Goal: Task Accomplishment & Management: Complete application form

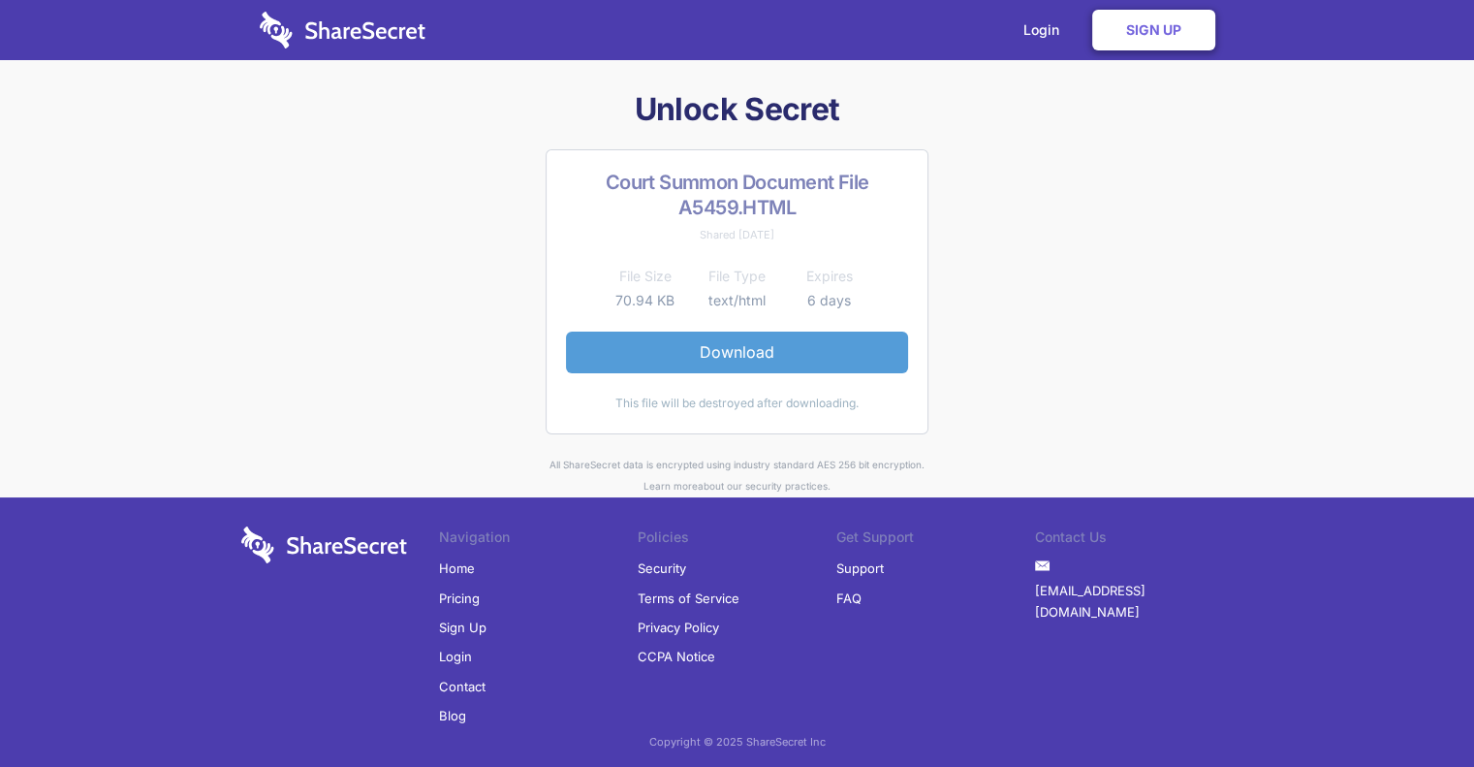
click at [725, 359] on link "Download" at bounding box center [737, 352] width 342 height 41
click at [1139, 26] on link "Sign Up" at bounding box center [1153, 30] width 123 height 41
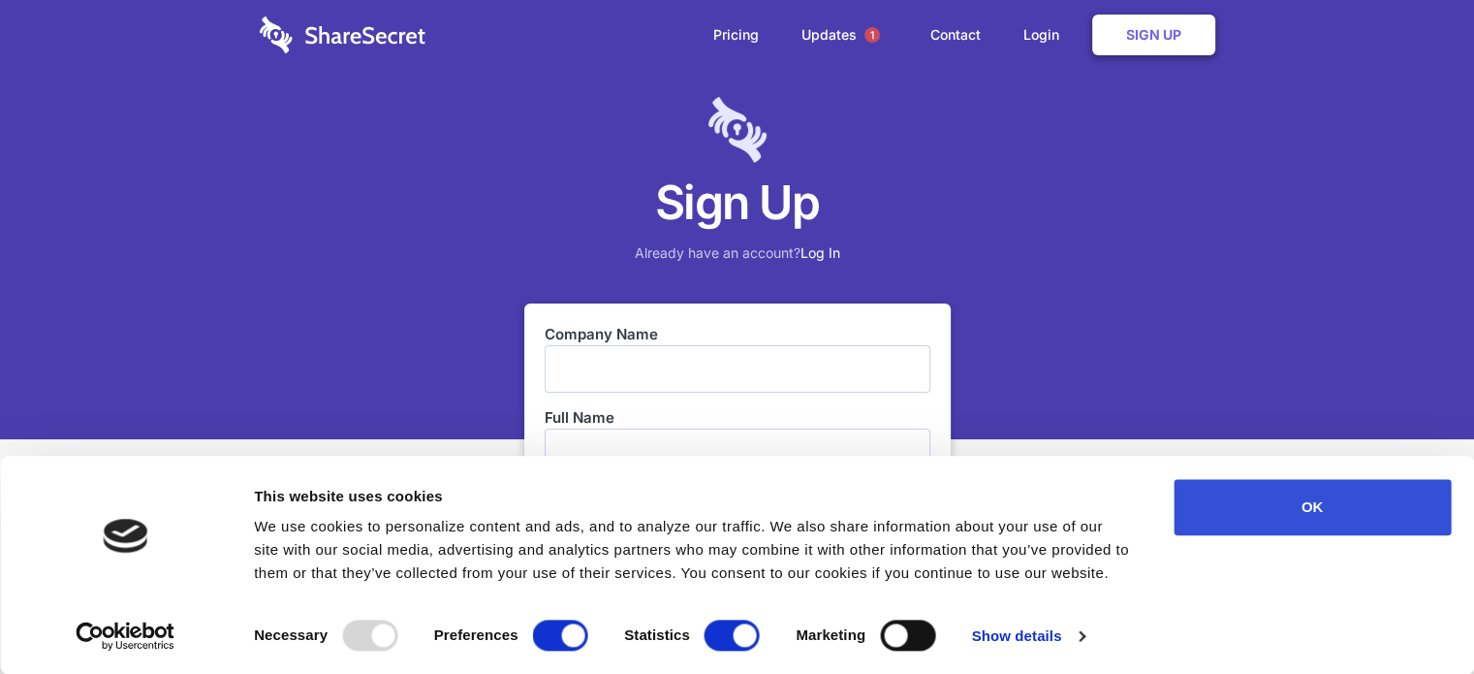
click at [1346, 492] on button "OK" at bounding box center [1312, 507] width 277 height 56
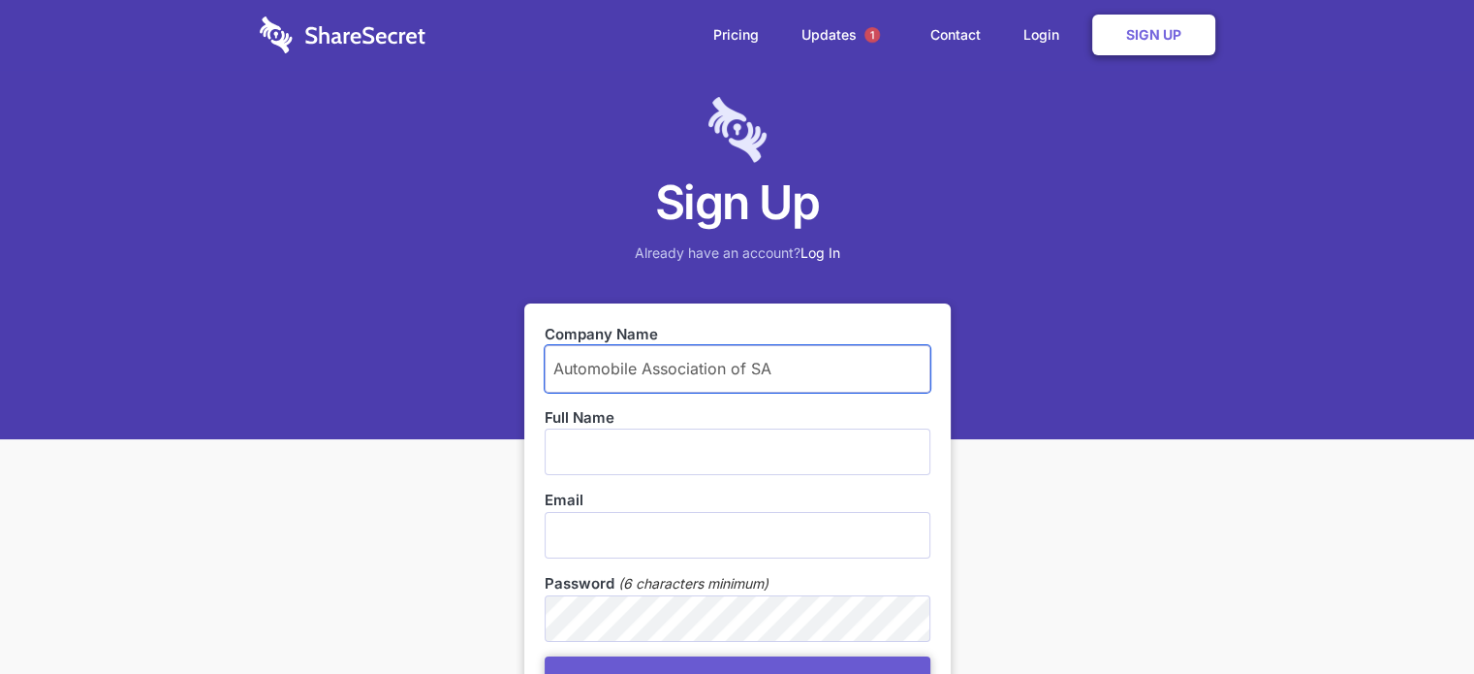
type input "Automobile Association of SA"
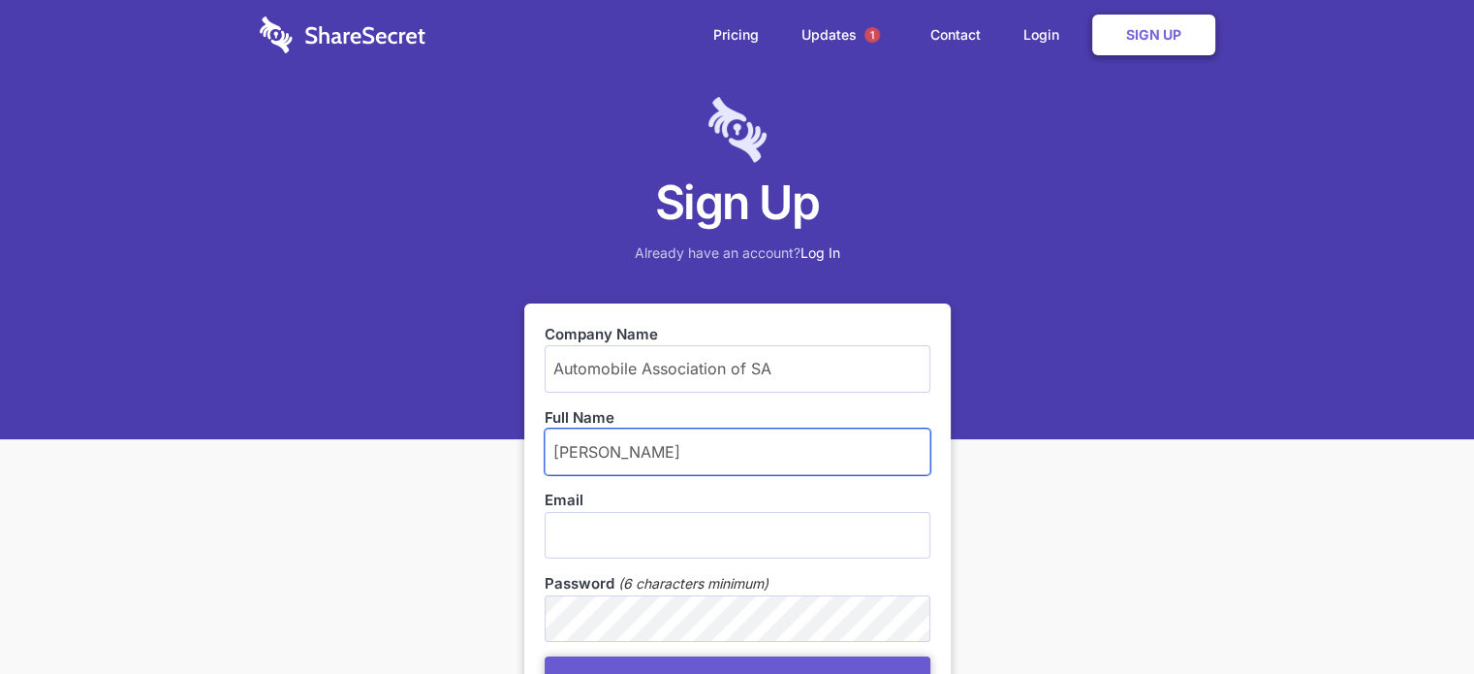
type input "Sean Hepburn"
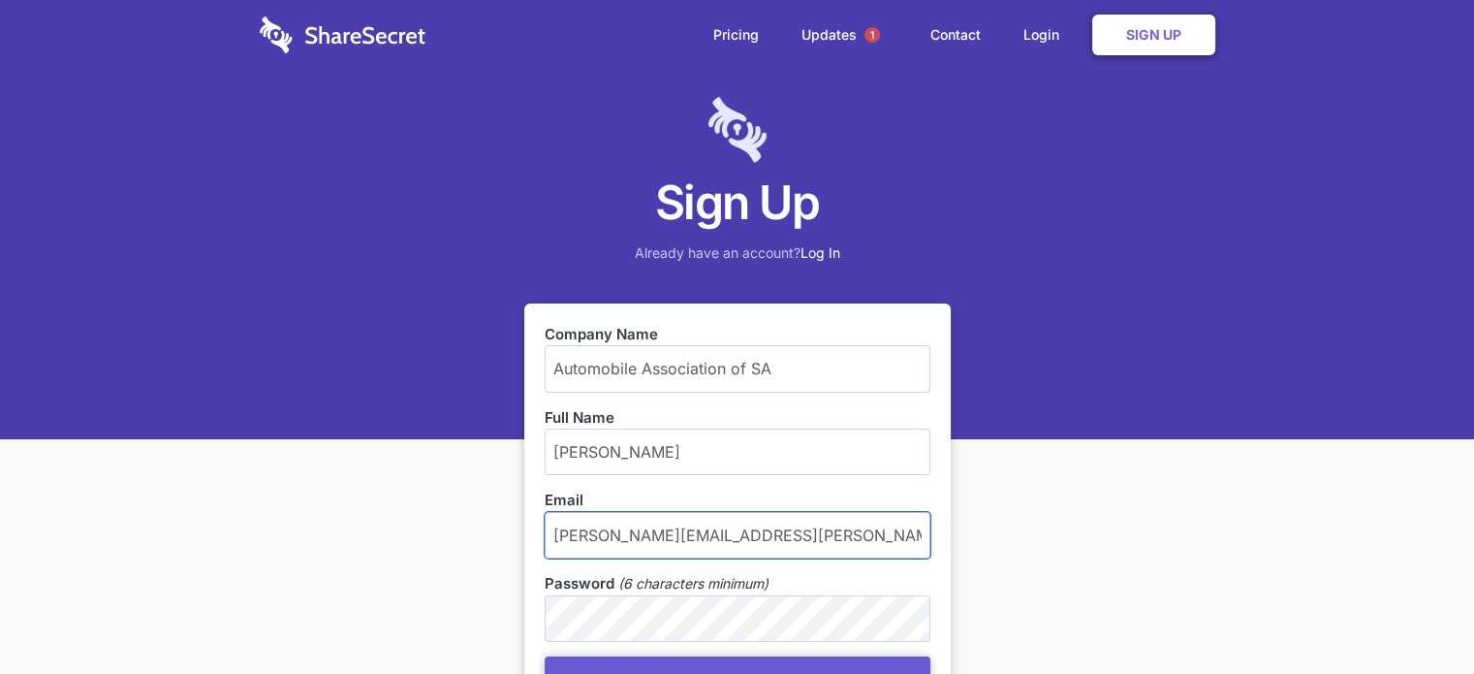
type input "sean.hepburn@aasa.co.za"
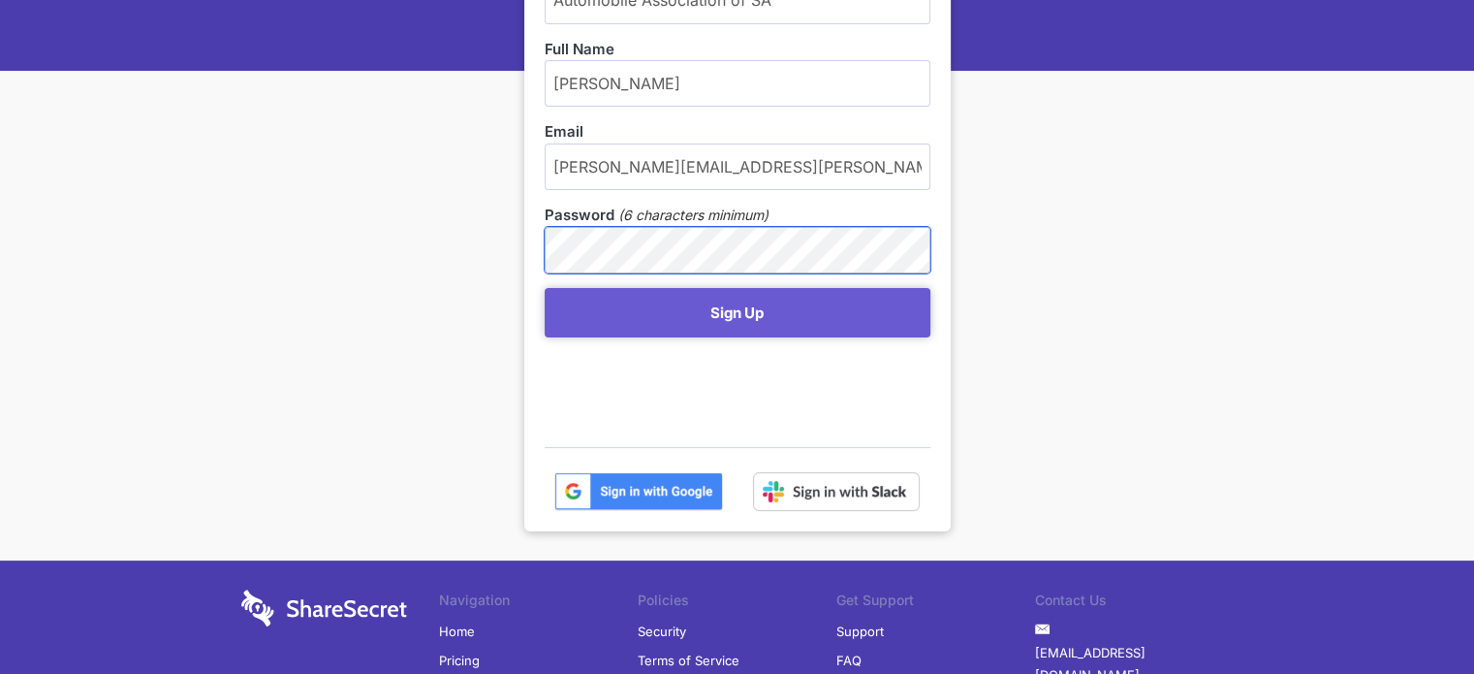
scroll to position [388, 0]
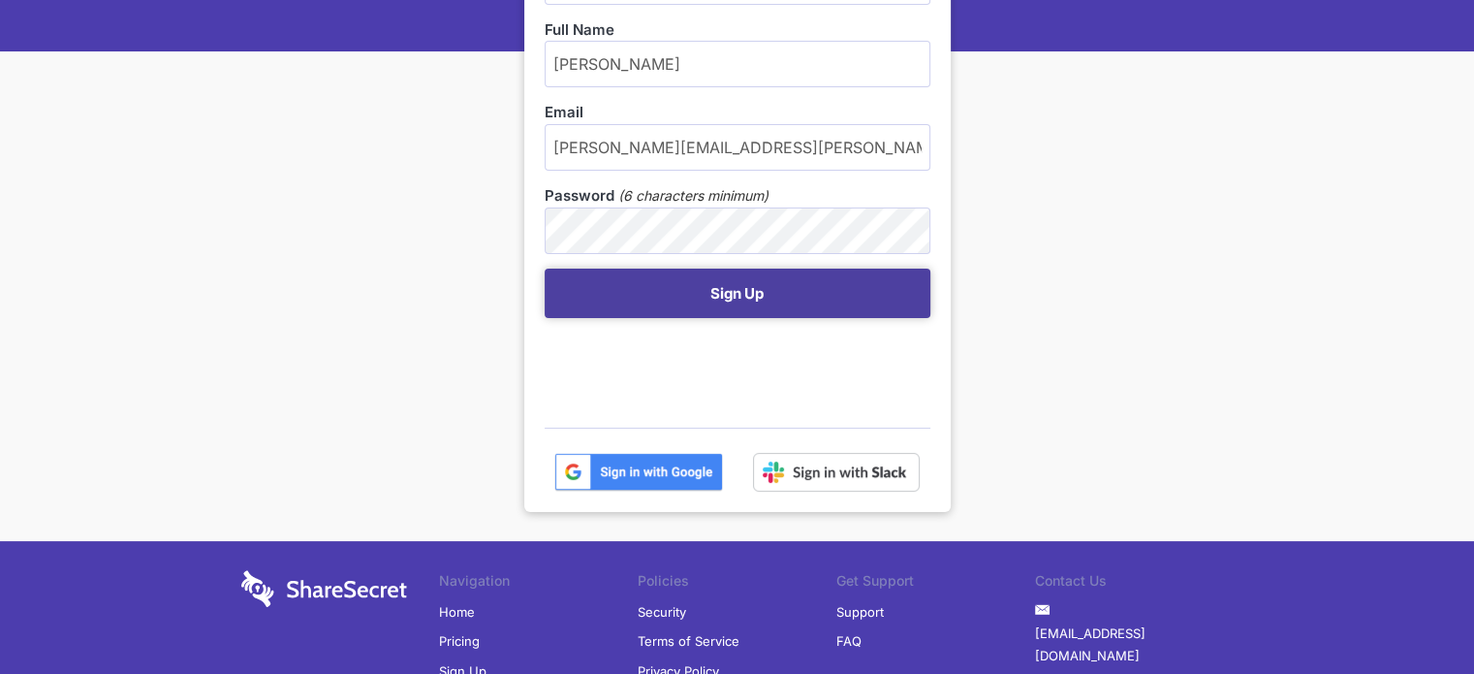
click at [603, 288] on button "Sign Up" at bounding box center [738, 293] width 386 height 49
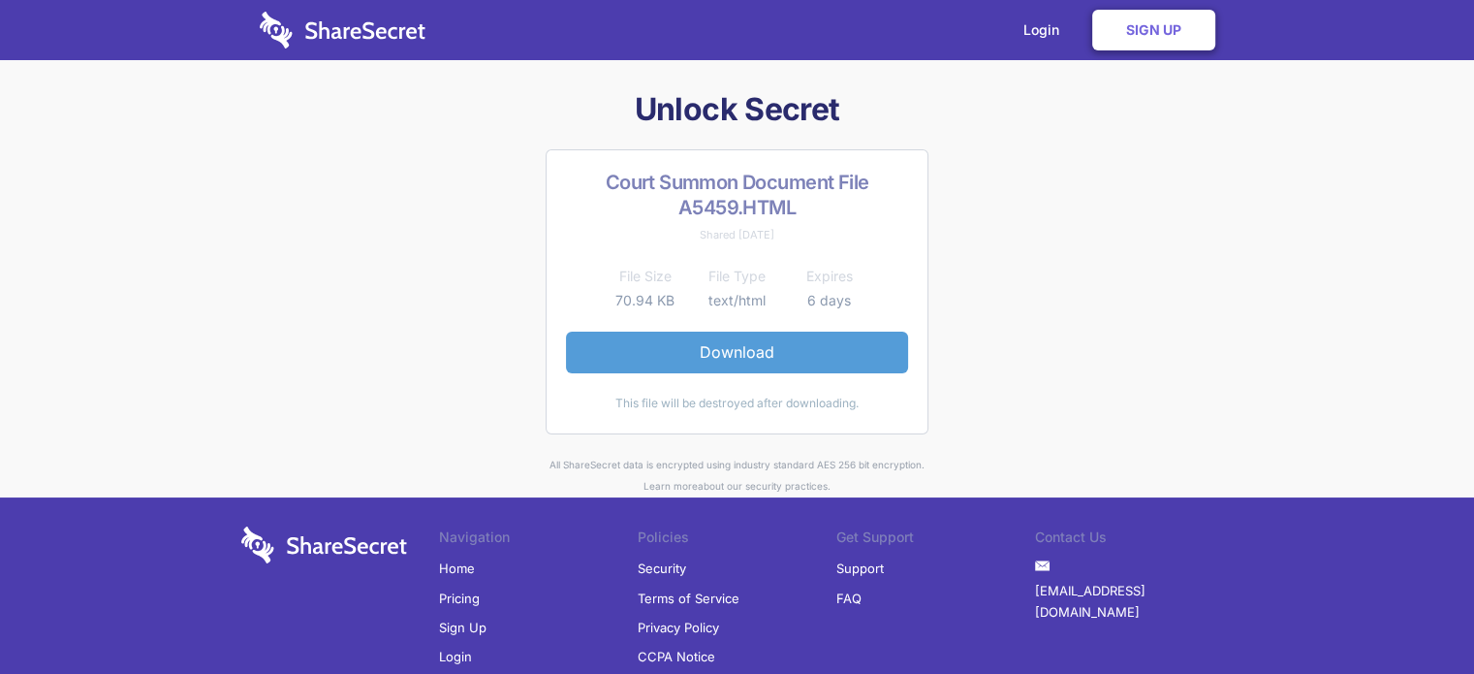
click at [737, 354] on link "Download" at bounding box center [737, 352] width 342 height 41
click at [1030, 27] on link "Login" at bounding box center [1046, 30] width 84 height 60
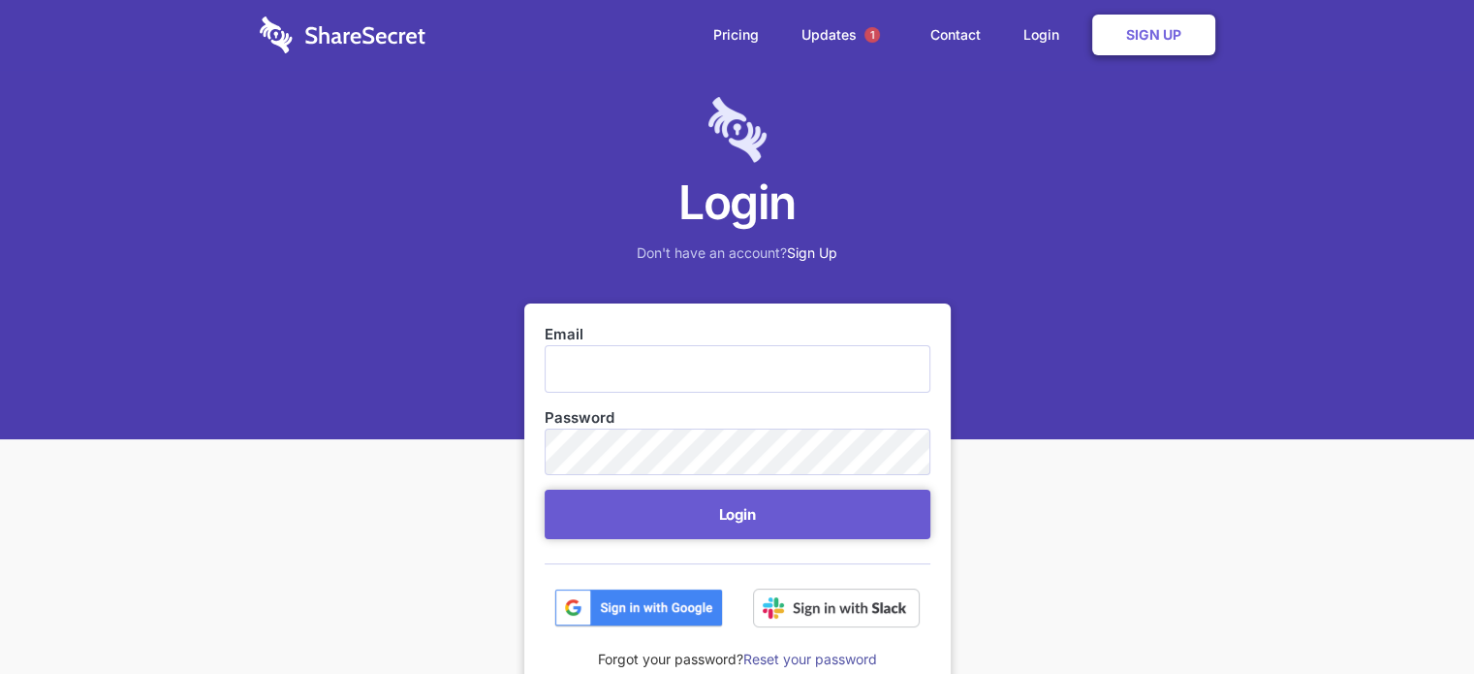
click at [693, 370] on input "Email" at bounding box center [738, 368] width 386 height 47
type input "[PERSON_NAME][EMAIL_ADDRESS][PERSON_NAME][DOMAIN_NAME]"
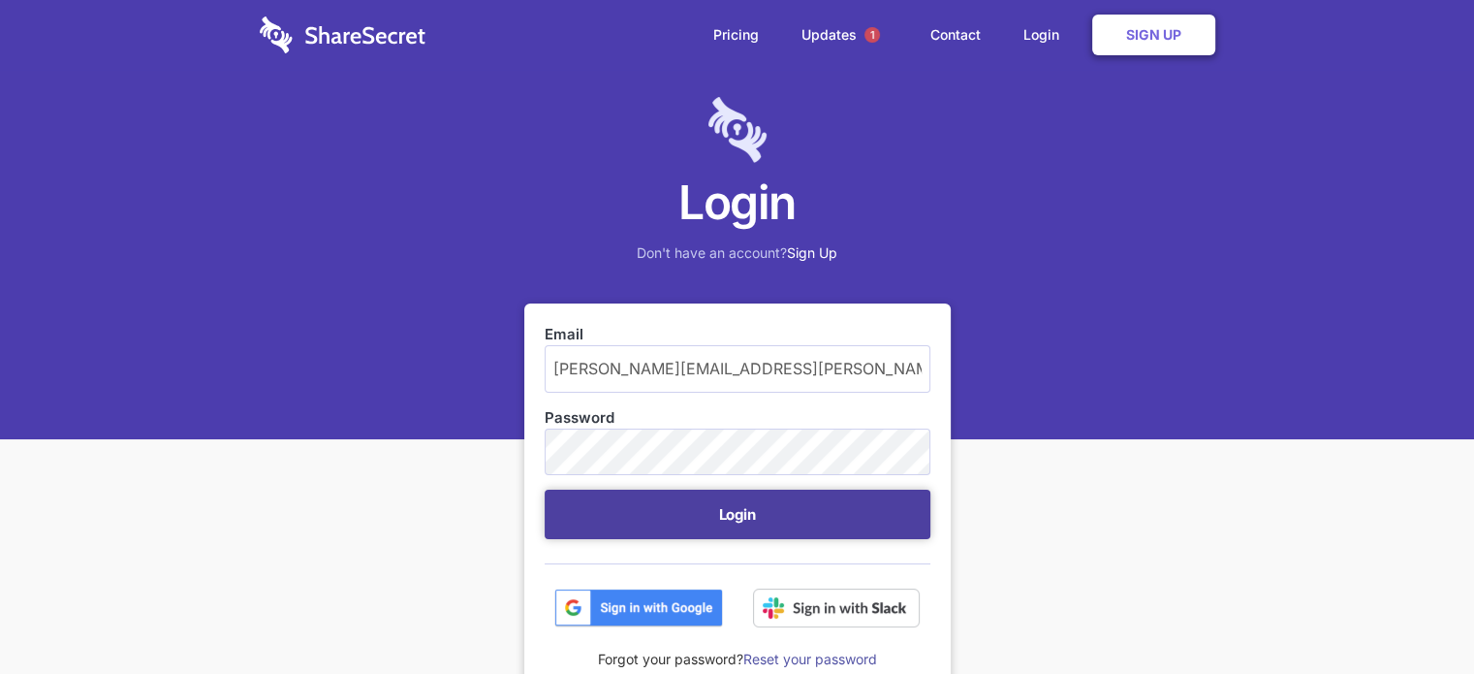
click at [644, 514] on button "Login" at bounding box center [738, 514] width 386 height 49
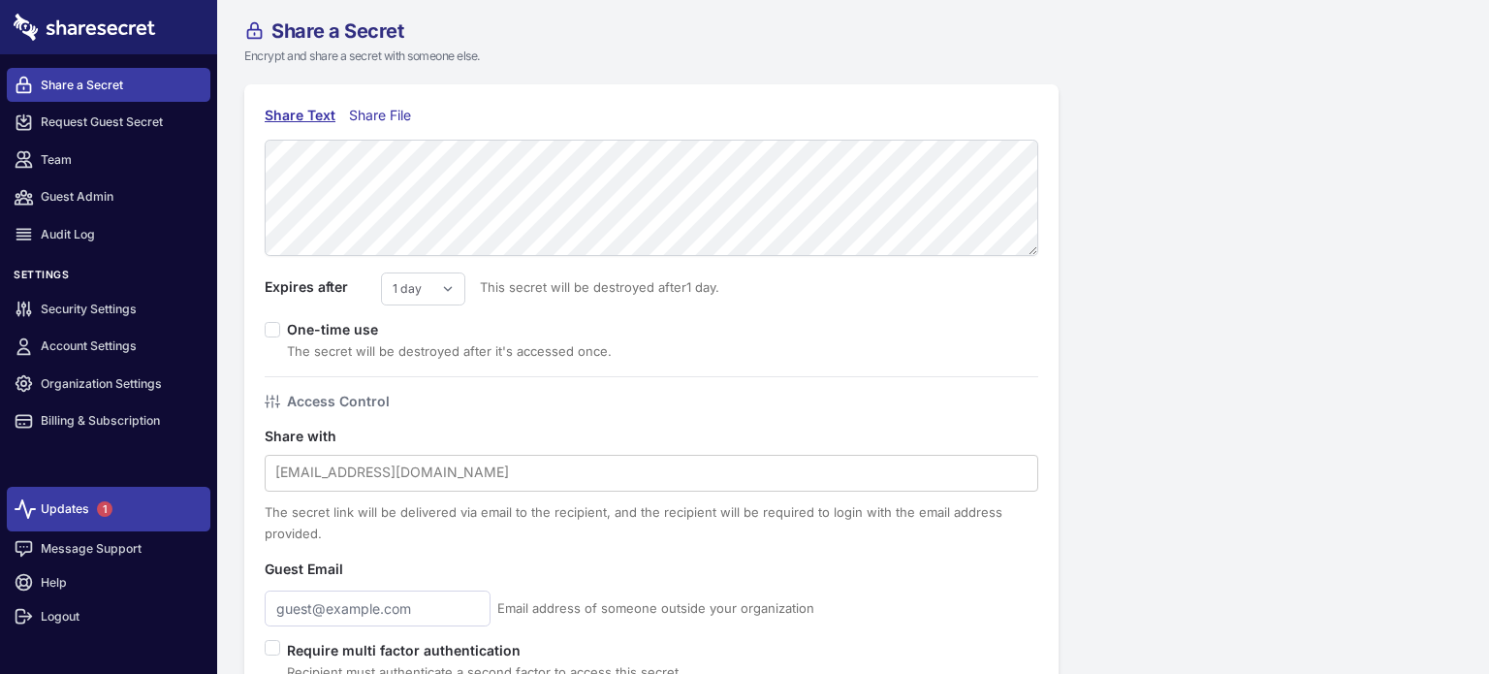
click at [70, 507] on link "Updates 1" at bounding box center [109, 509] width 204 height 45
